Goal: Answer question/provide support: Share knowledge or assist other users

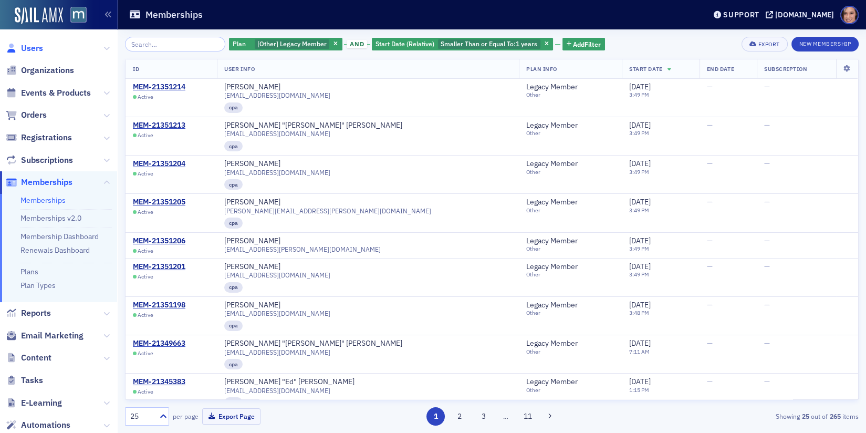
click at [39, 50] on span "Users" at bounding box center [32, 49] width 22 height 12
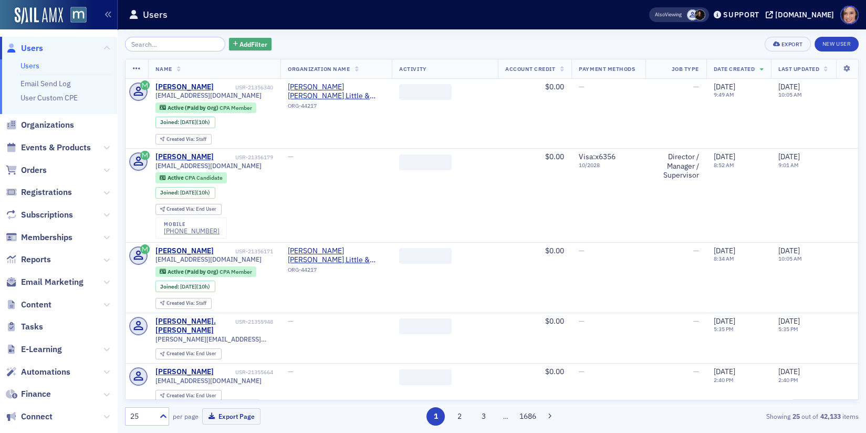
click at [250, 39] on span "Add Filter" at bounding box center [253, 43] width 28 height 9
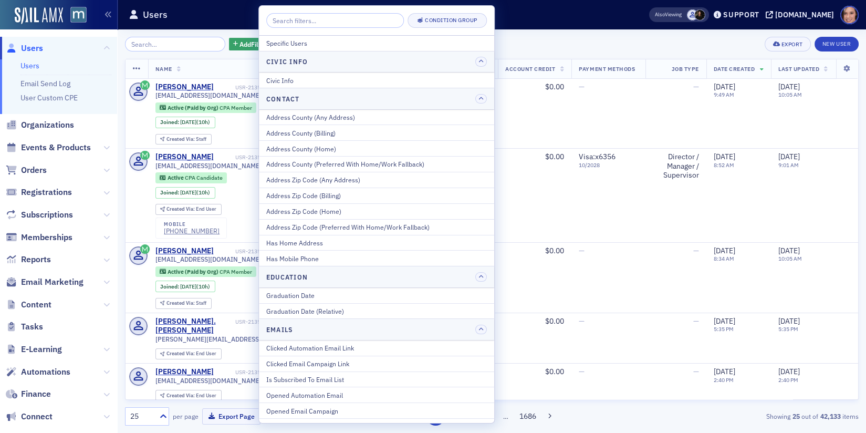
click at [309, 24] on input "search" at bounding box center [335, 20] width 138 height 15
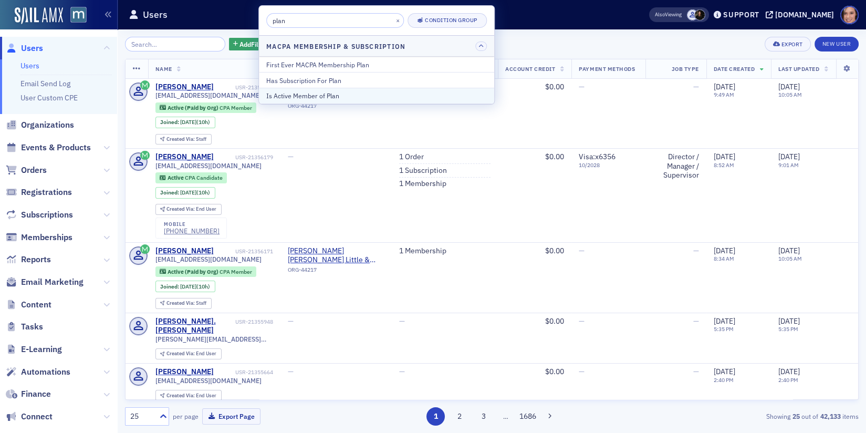
type input "plan"
click at [321, 91] on div "Is Active Member of Plan" at bounding box center [376, 95] width 221 height 9
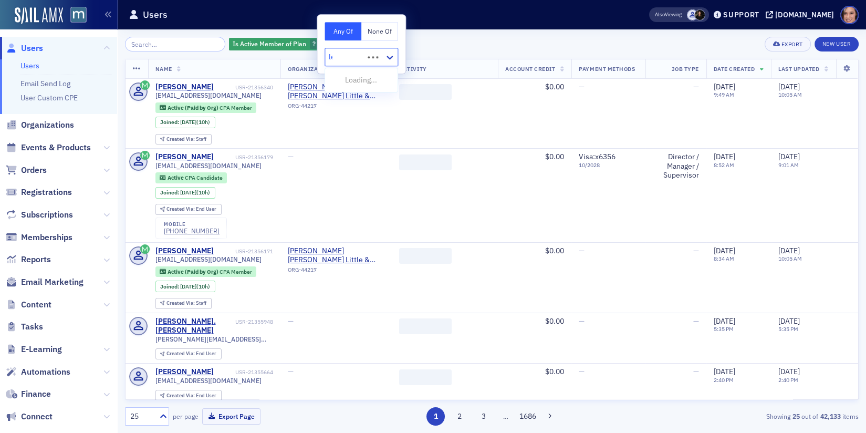
type input "lega"
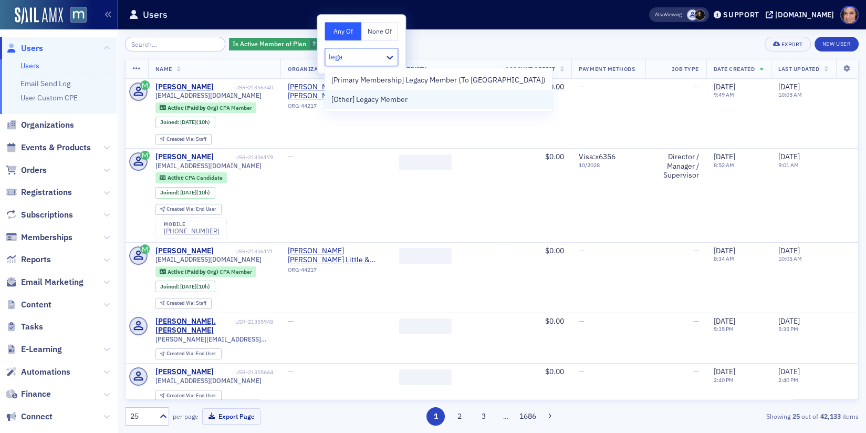
click at [374, 102] on span "[Other] Legacy Member" at bounding box center [369, 99] width 76 height 11
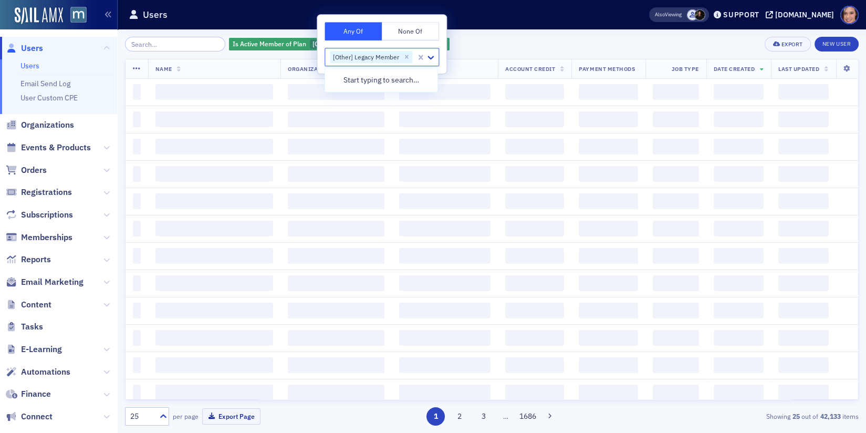
click at [494, 37] on div "Is Active Member of Plan [Other] Legacy Member Add Filter Export New User" at bounding box center [491, 44] width 733 height 15
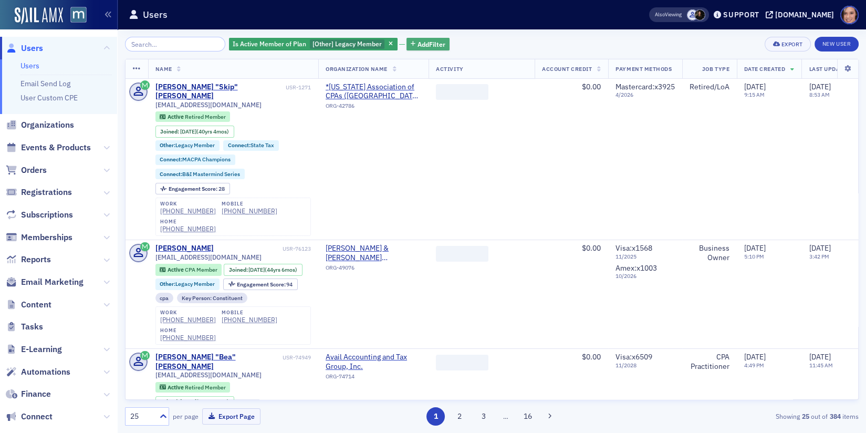
click at [426, 40] on span "Add Filter" at bounding box center [431, 43] width 28 height 9
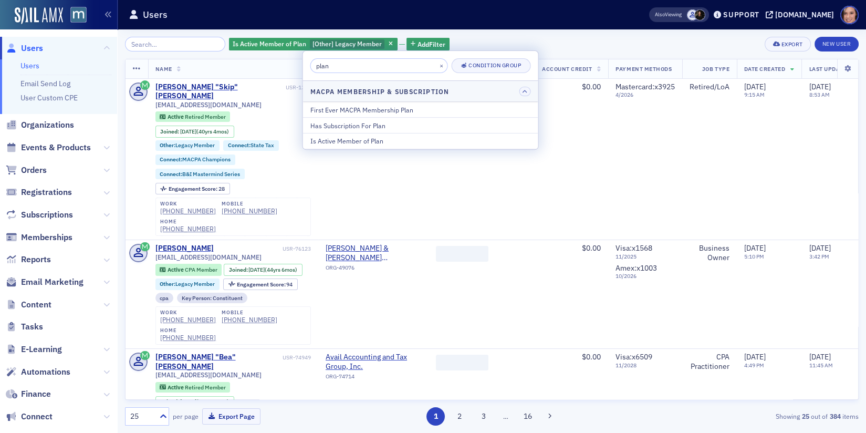
click at [384, 71] on input "plan" at bounding box center [379, 65] width 138 height 15
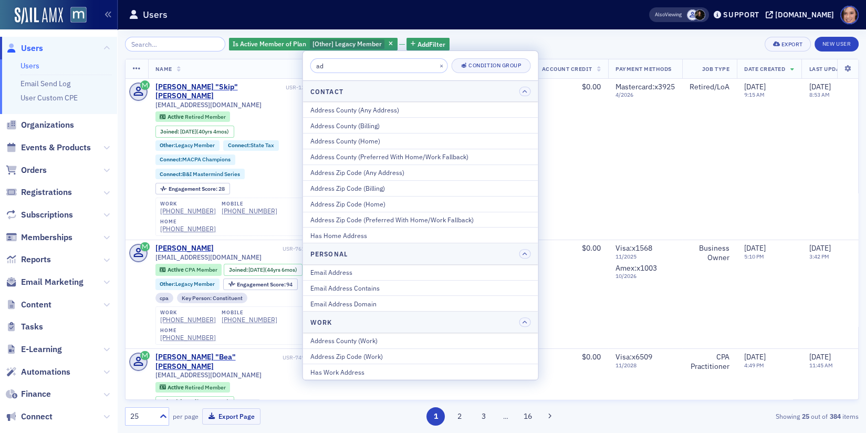
type input "a"
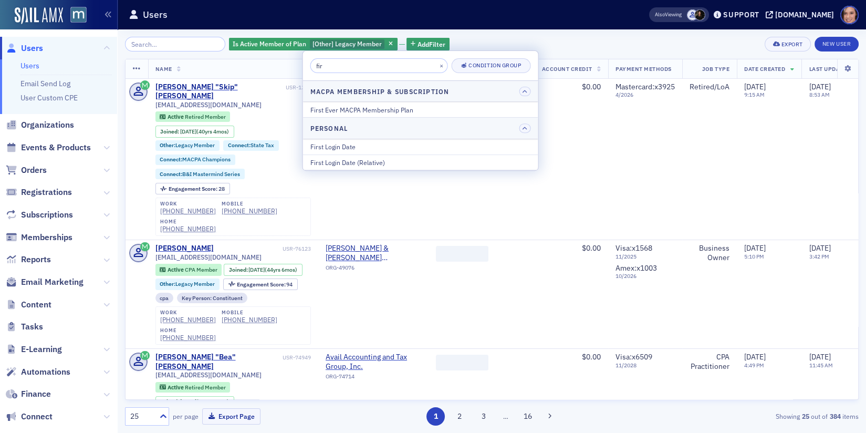
type input "fir"
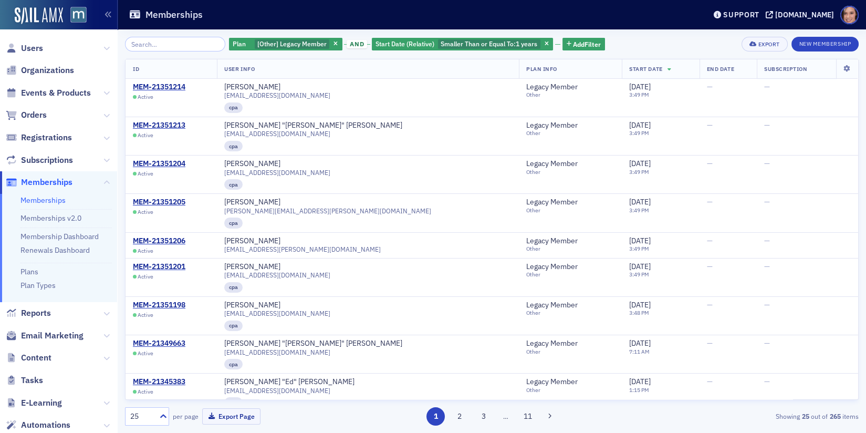
click at [852, 72] on th at bounding box center [846, 68] width 22 height 19
click at [848, 68] on icon at bounding box center [847, 69] width 22 height 6
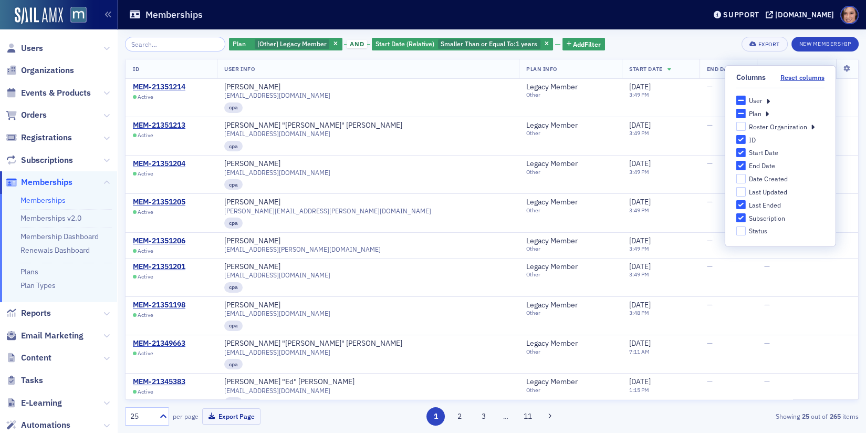
click at [664, 40] on div "Plan [Other] Legacy Member and Start Date (Relative) Smaller Than or Equal To :…" at bounding box center [491, 44] width 733 height 15
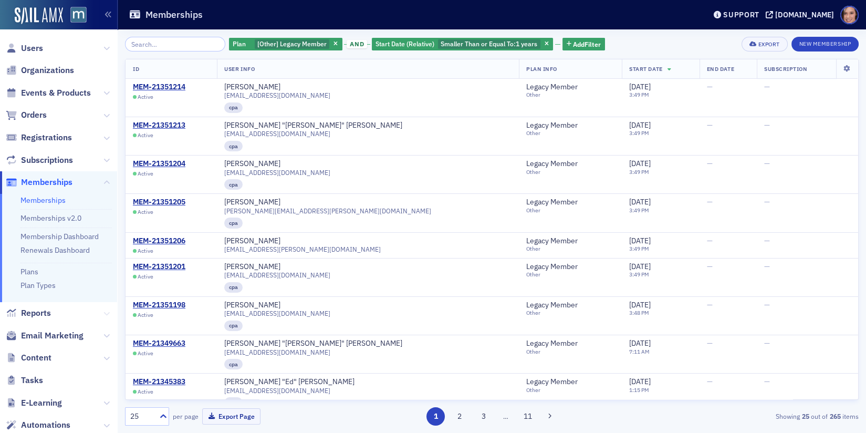
click at [106, 314] on icon at bounding box center [106, 313] width 6 height 6
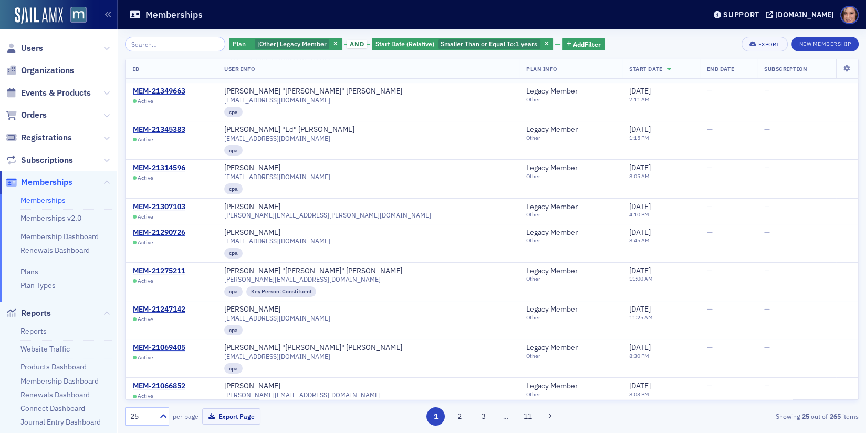
scroll to position [256, 0]
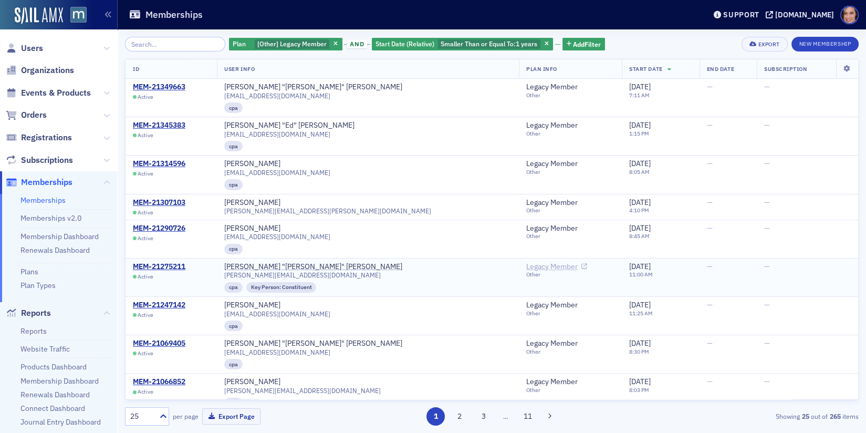
click at [581, 264] on icon at bounding box center [584, 267] width 6 height 6
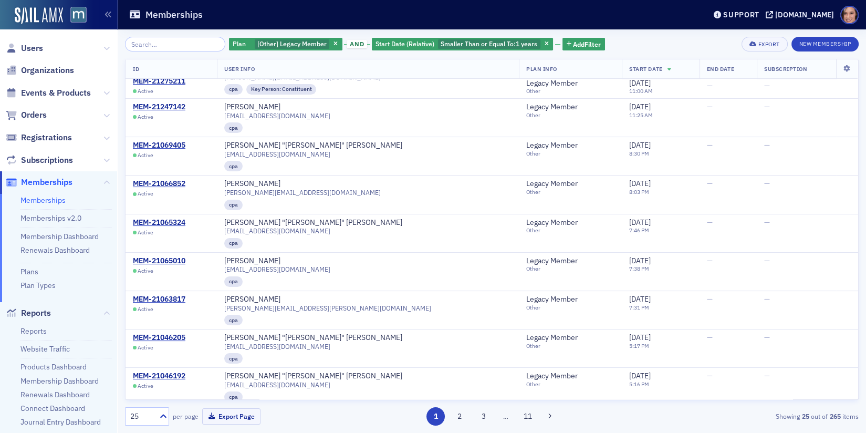
scroll to position [582, 0]
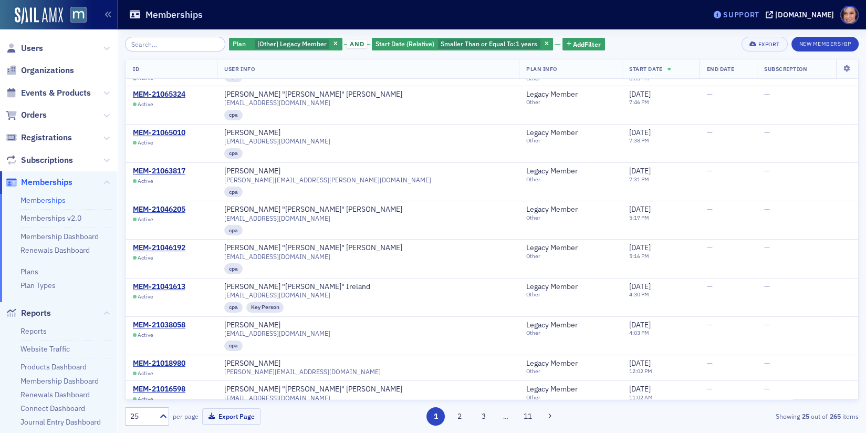
click at [752, 16] on div "Support" at bounding box center [741, 14] width 36 height 9
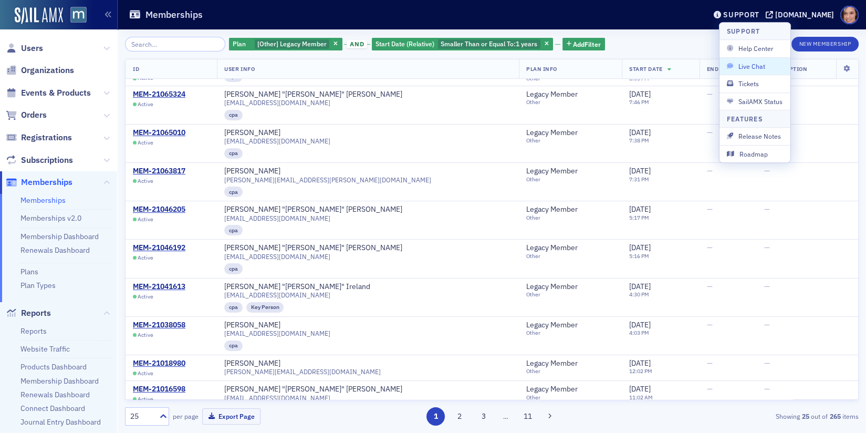
click at [767, 65] on span "Live Chat" at bounding box center [755, 65] width 56 height 9
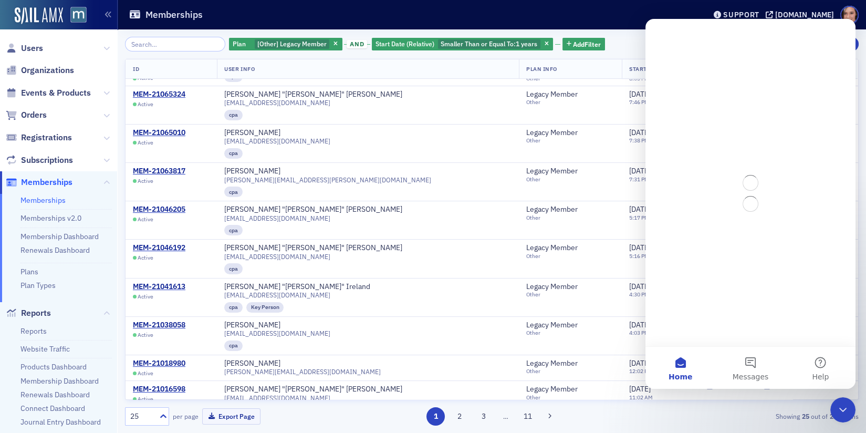
scroll to position [0, 0]
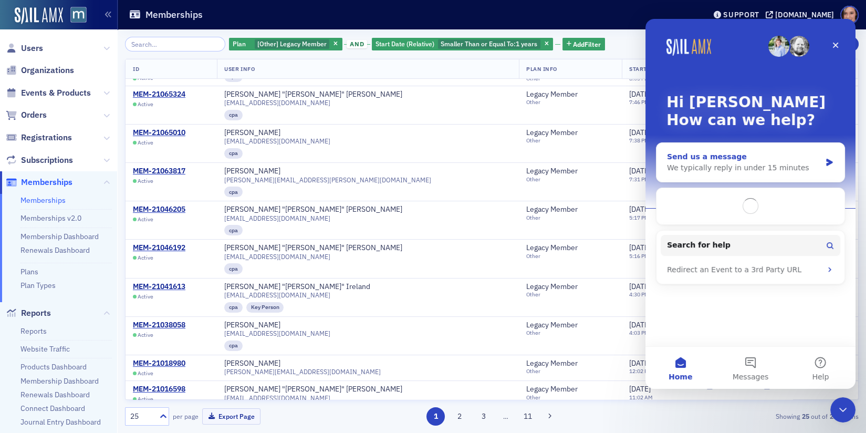
click at [774, 161] on div "Send us a message" at bounding box center [744, 156] width 154 height 11
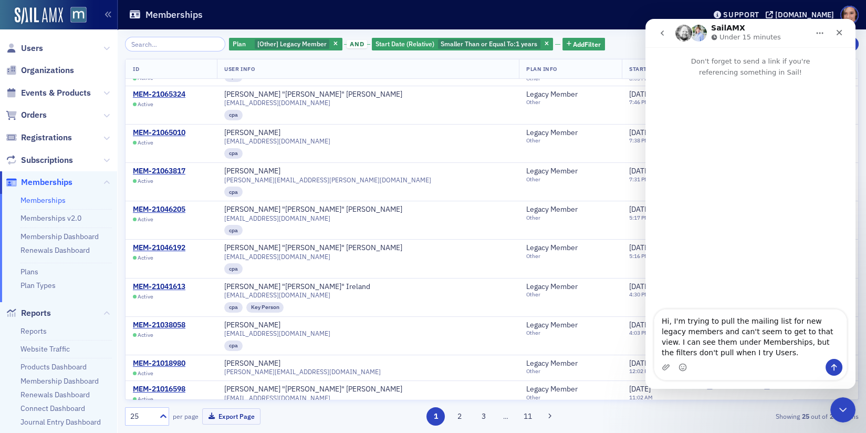
type textarea "Hi, I'm trying to pull the mailing list for new legacy members and can't seem t…"
click at [834, 365] on icon "Send a message…" at bounding box center [834, 367] width 6 height 7
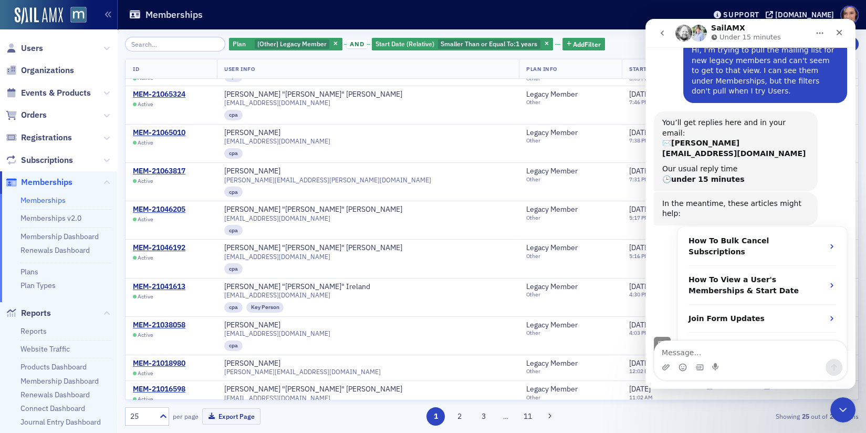
scroll to position [67, 0]
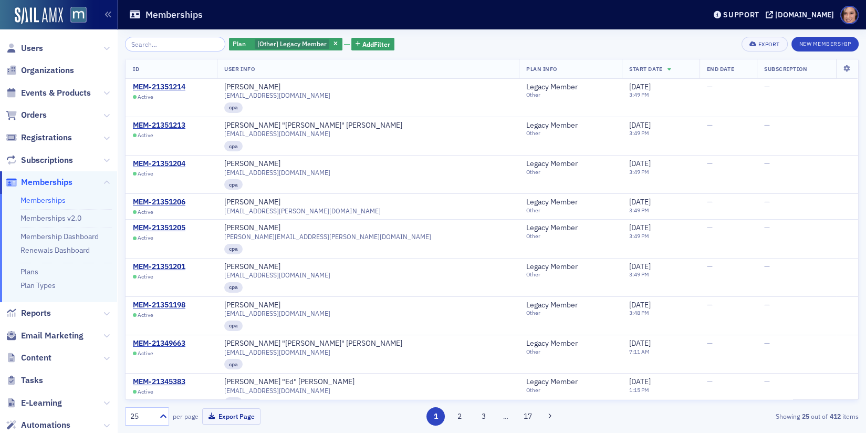
scroll to position [582, 0]
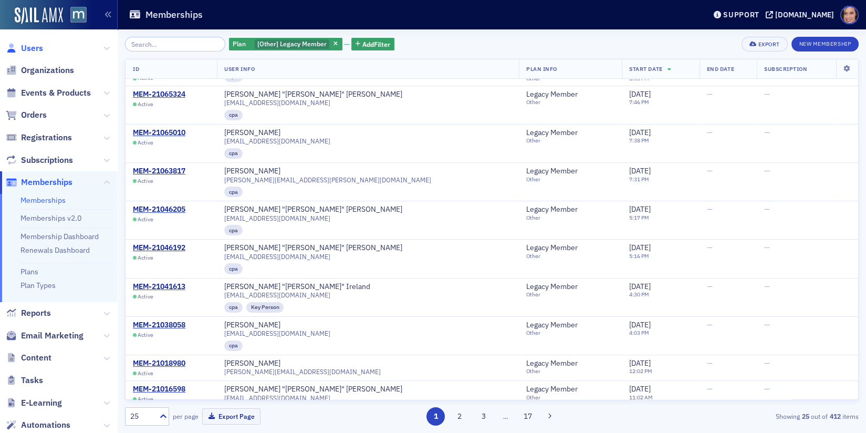
click at [28, 43] on span "Users" at bounding box center [32, 49] width 22 height 12
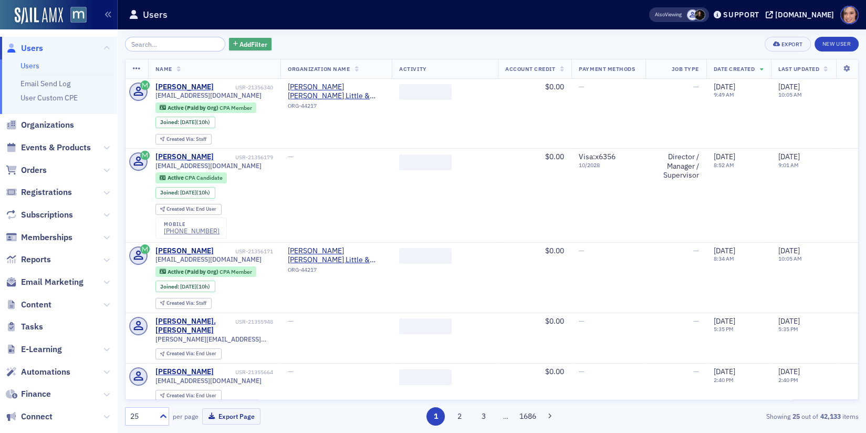
click at [242, 40] on span "Add Filter" at bounding box center [253, 43] width 28 height 9
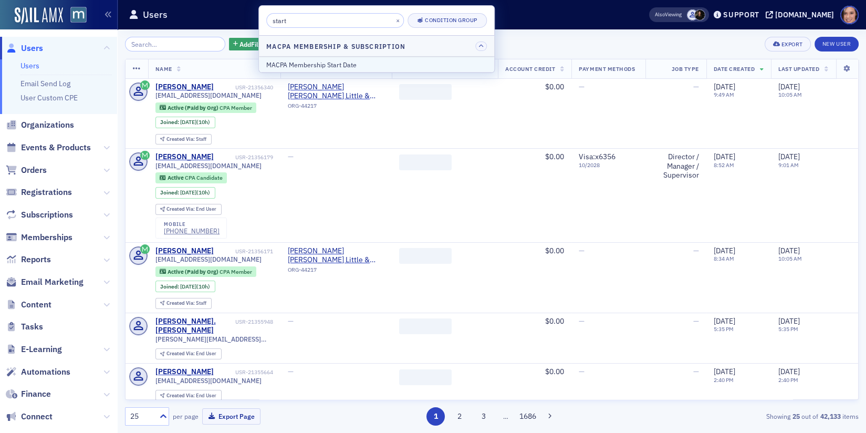
type input "start"
click at [323, 64] on div "MACPA Membership Start Date" at bounding box center [376, 64] width 221 height 9
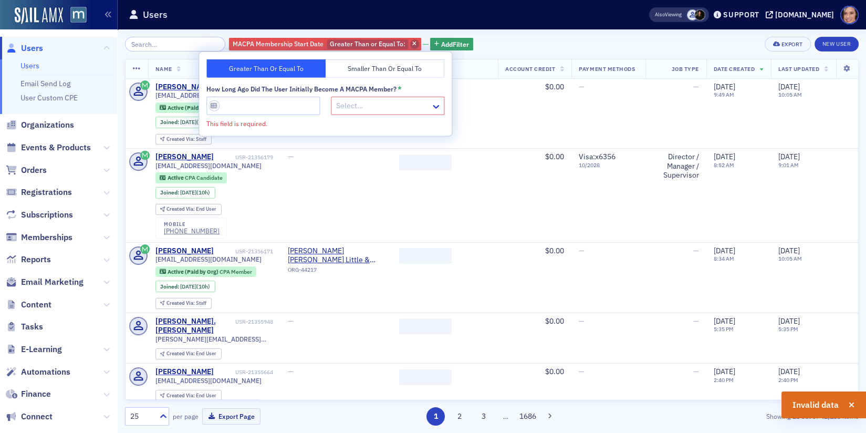
click at [410, 44] on span "button" at bounding box center [414, 43] width 9 height 9
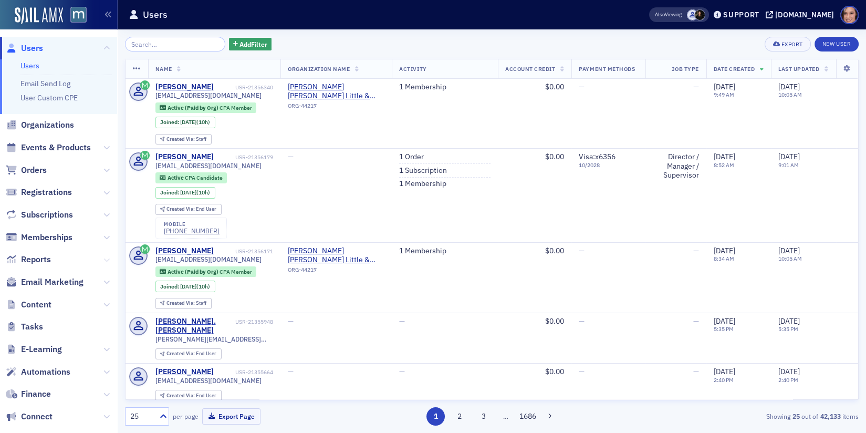
click at [109, 259] on icon at bounding box center [106, 260] width 6 height 6
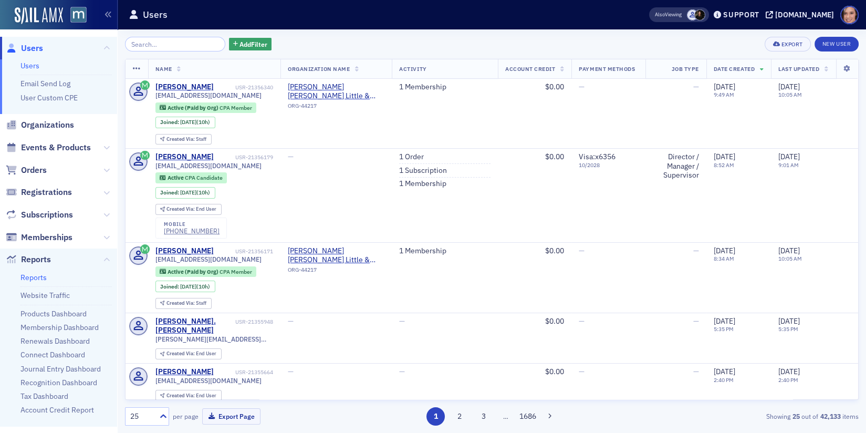
click at [37, 279] on link "Reports" at bounding box center [33, 276] width 26 height 9
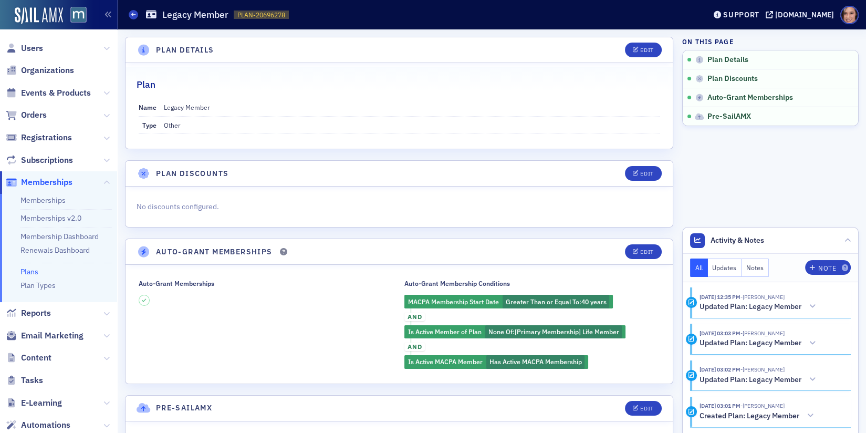
scroll to position [48, 0]
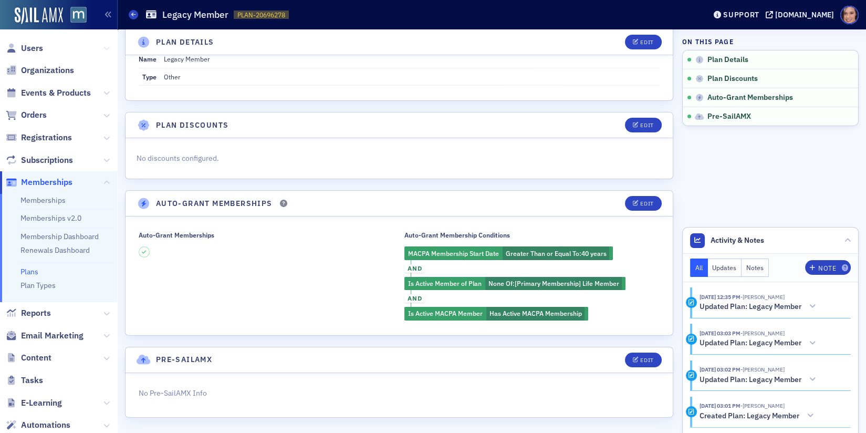
click at [107, 47] on icon at bounding box center [106, 48] width 6 height 6
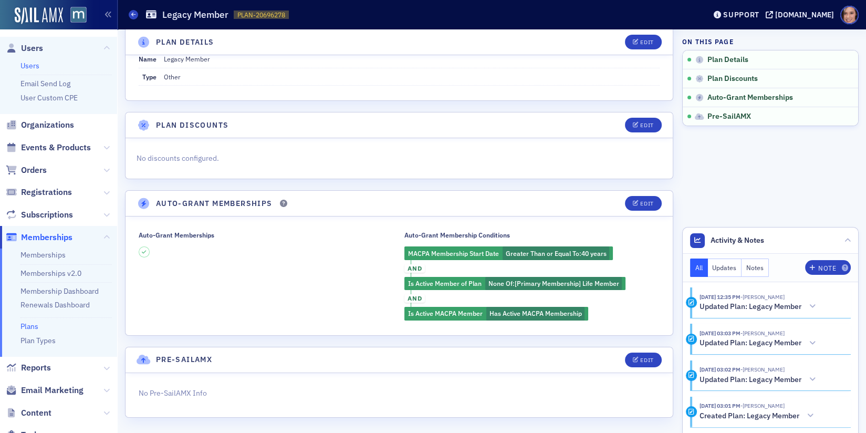
click at [28, 67] on link "Users" at bounding box center [29, 65] width 19 height 9
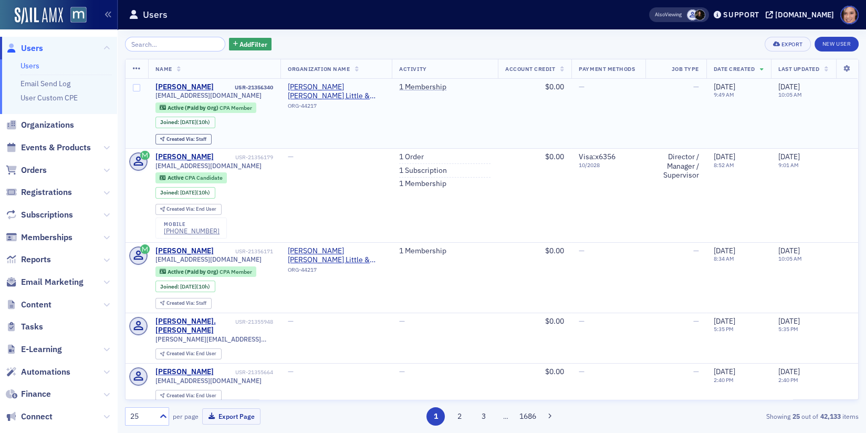
scroll to position [13, 0]
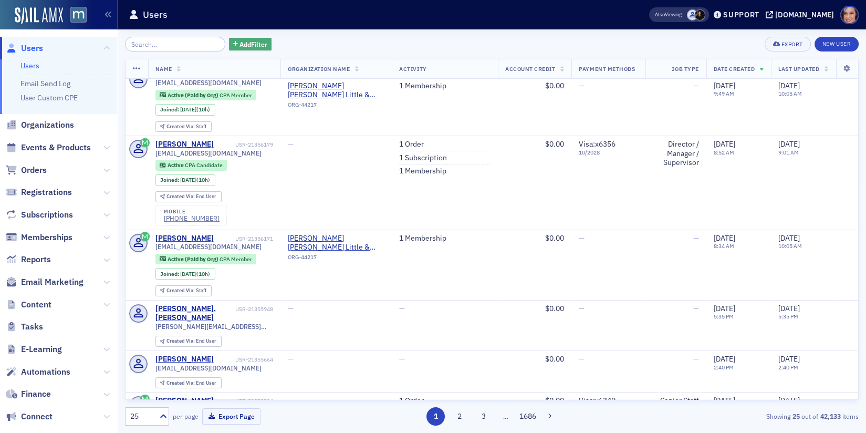
click at [239, 46] on span "Add Filter" at bounding box center [253, 43] width 28 height 9
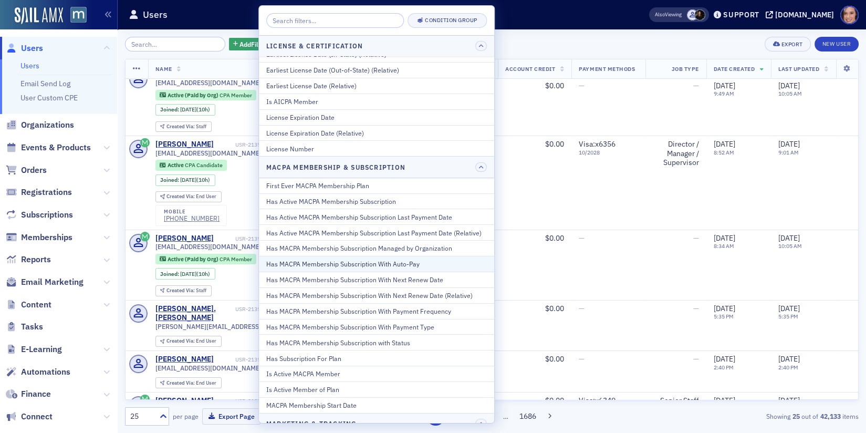
scroll to position [447, 0]
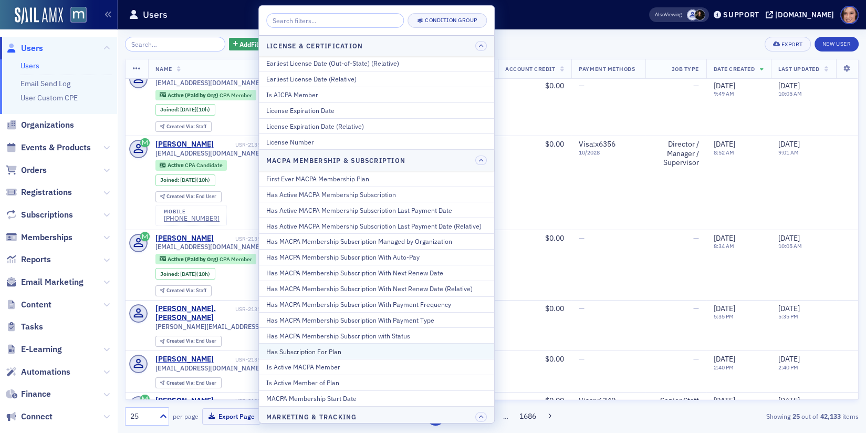
click at [313, 347] on div "Has Subscription For Plan" at bounding box center [376, 351] width 221 height 9
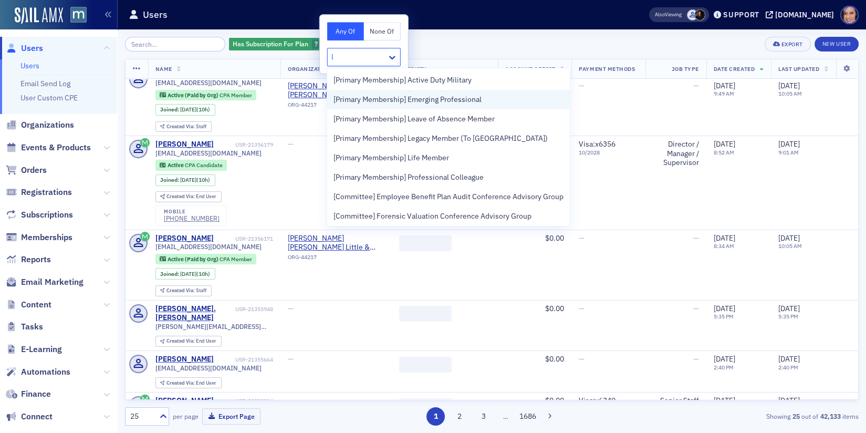
type input "le"
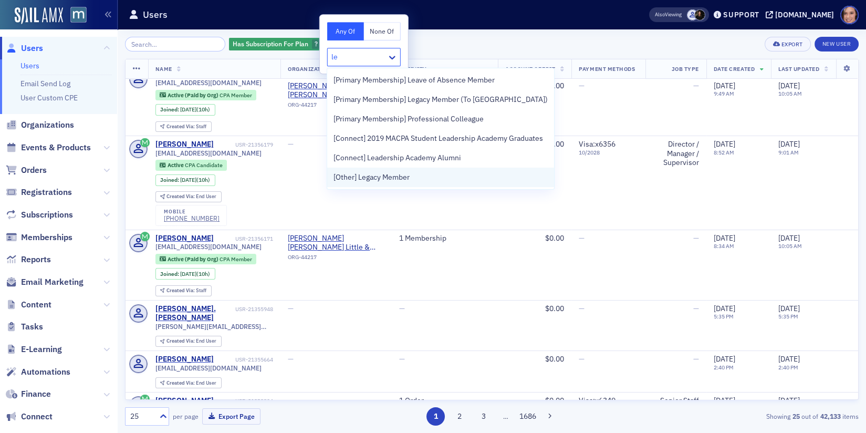
click at [373, 177] on span "[Other] Legacy Member" at bounding box center [371, 177] width 76 height 11
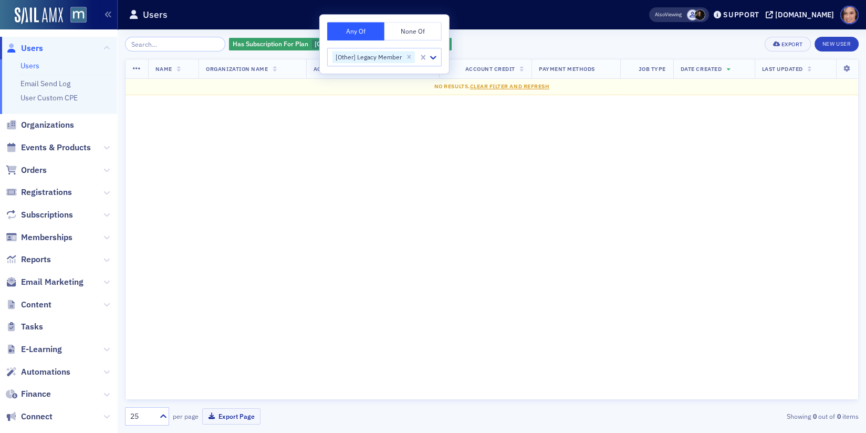
click at [492, 35] on div "Has Subscription For Plan [Other] Legacy Member Add Filter Export New User Name…" at bounding box center [491, 230] width 733 height 403
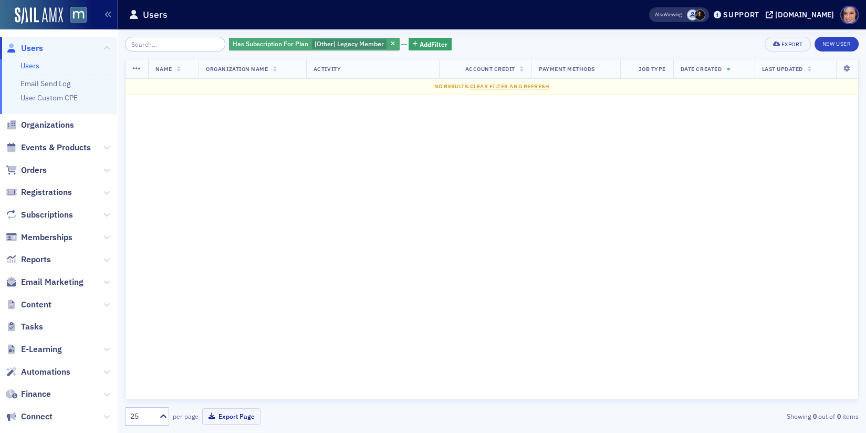
click at [346, 38] on div "Has Subscription For Plan [Other] Legacy Member" at bounding box center [314, 44] width 171 height 13
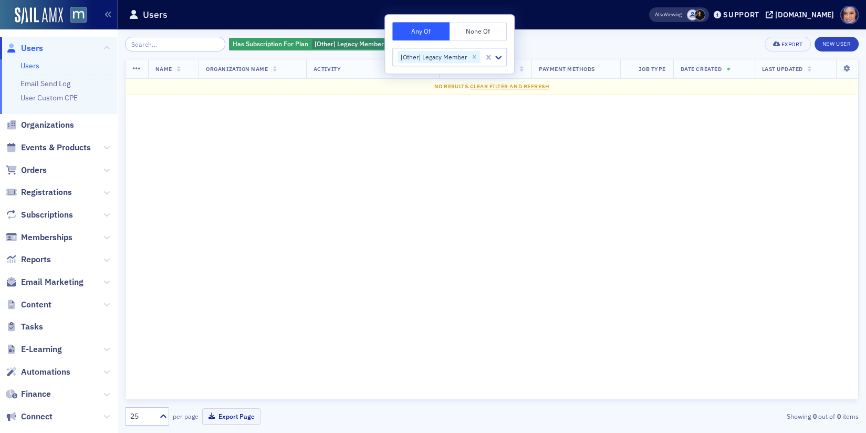
click at [562, 38] on div "Has Subscription For Plan [Other] Legacy Member Add Filter Export New User" at bounding box center [491, 44] width 733 height 15
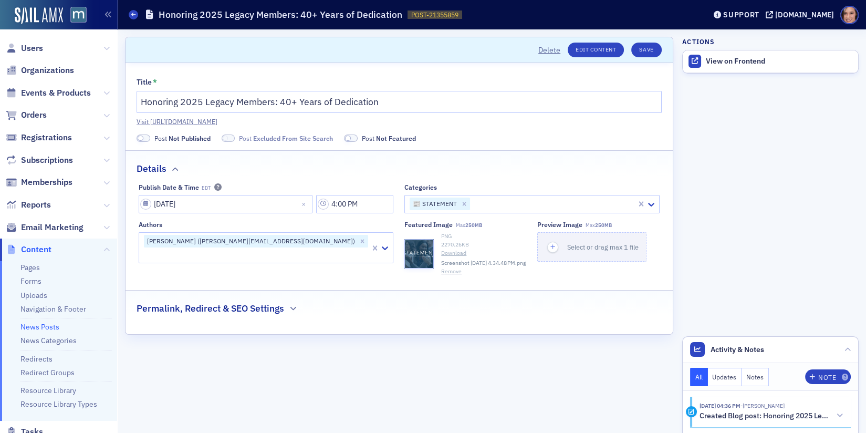
scroll to position [57, 0]
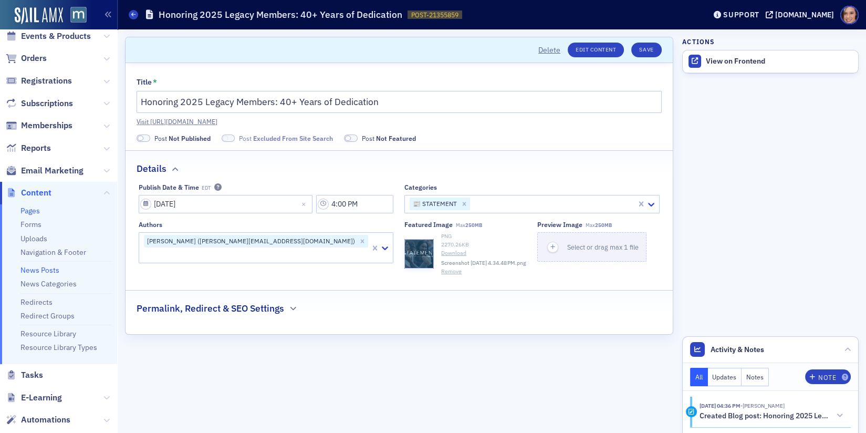
click at [34, 208] on link "Pages" at bounding box center [29, 210] width 19 height 9
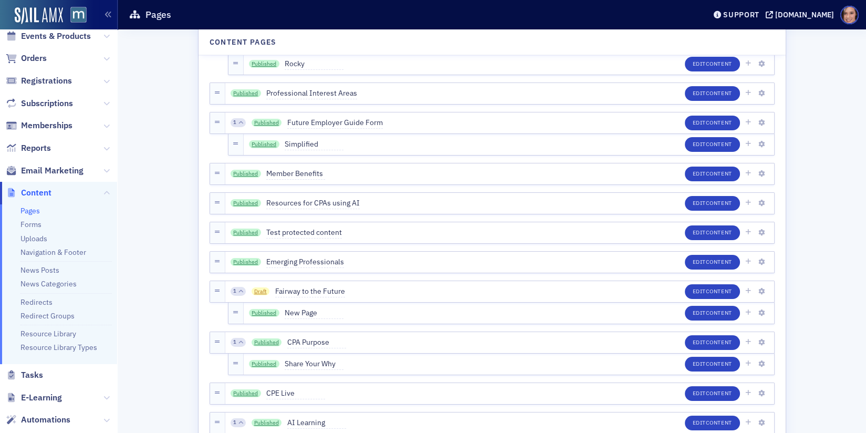
scroll to position [3488, 0]
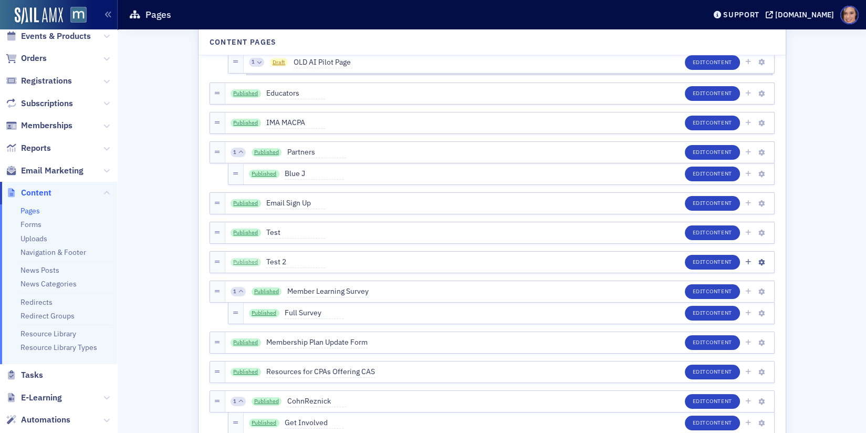
click at [245, 260] on link "Published" at bounding box center [245, 262] width 30 height 8
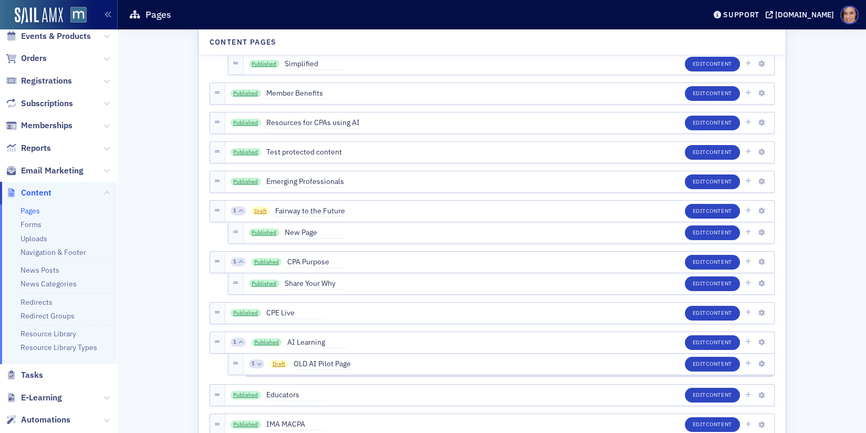
scroll to position [3796, 0]
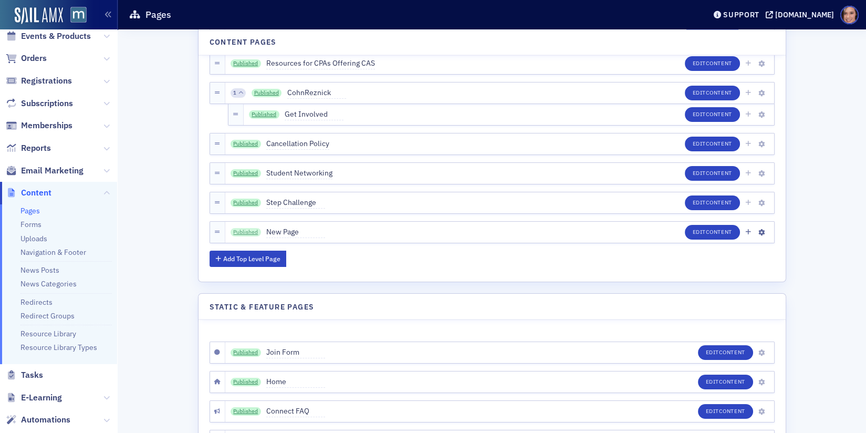
click at [253, 233] on link "Published" at bounding box center [245, 232] width 30 height 8
click at [0, 0] on div "Users Organizations Events & Products Orders Registrations Subscriptions Member…" at bounding box center [433, 216] width 866 height 433
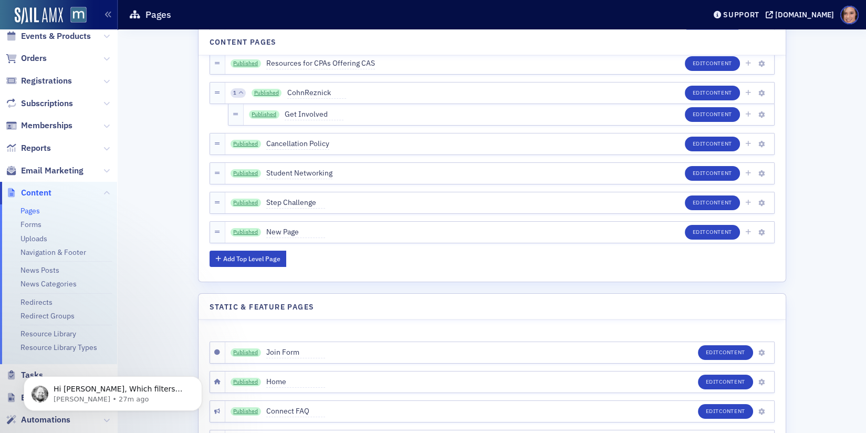
scroll to position [0, 0]
click at [35, 223] on link "Forms" at bounding box center [30, 223] width 21 height 9
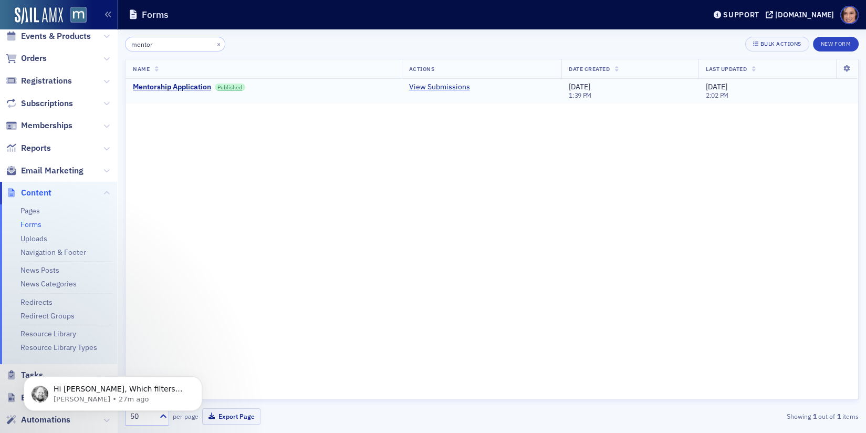
type input "mentor"
click at [438, 84] on link "View Submissions" at bounding box center [439, 86] width 61 height 9
